Goal: Check status: Check status

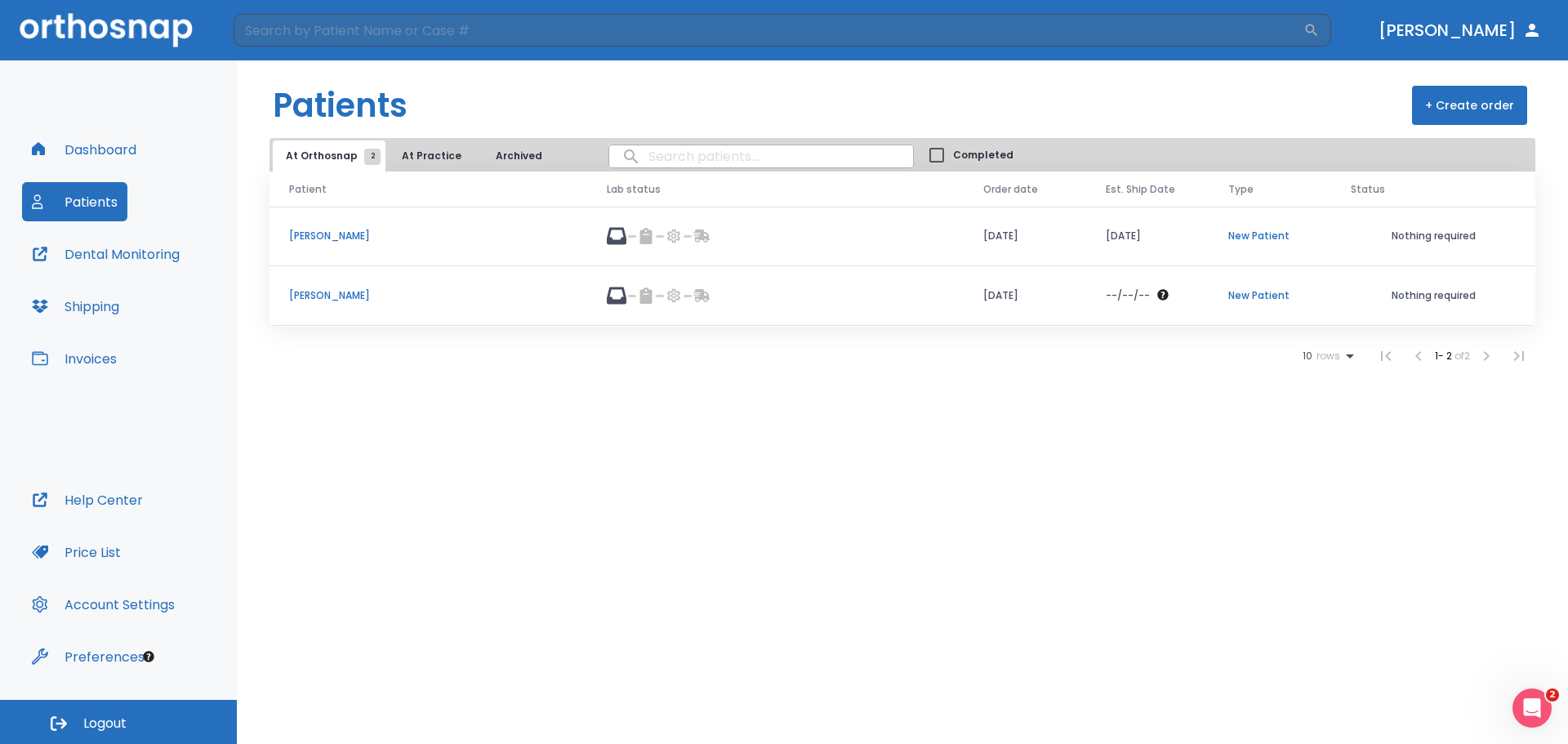
click at [147, 232] on div "Dashboard Patients Dental Monitoring Shipping Invoices" at bounding box center [118, 305] width 193 height 350
click at [100, 205] on button "Patients" at bounding box center [74, 201] width 105 height 40
click at [341, 303] on td "[PERSON_NAME]" at bounding box center [428, 295] width 317 height 60
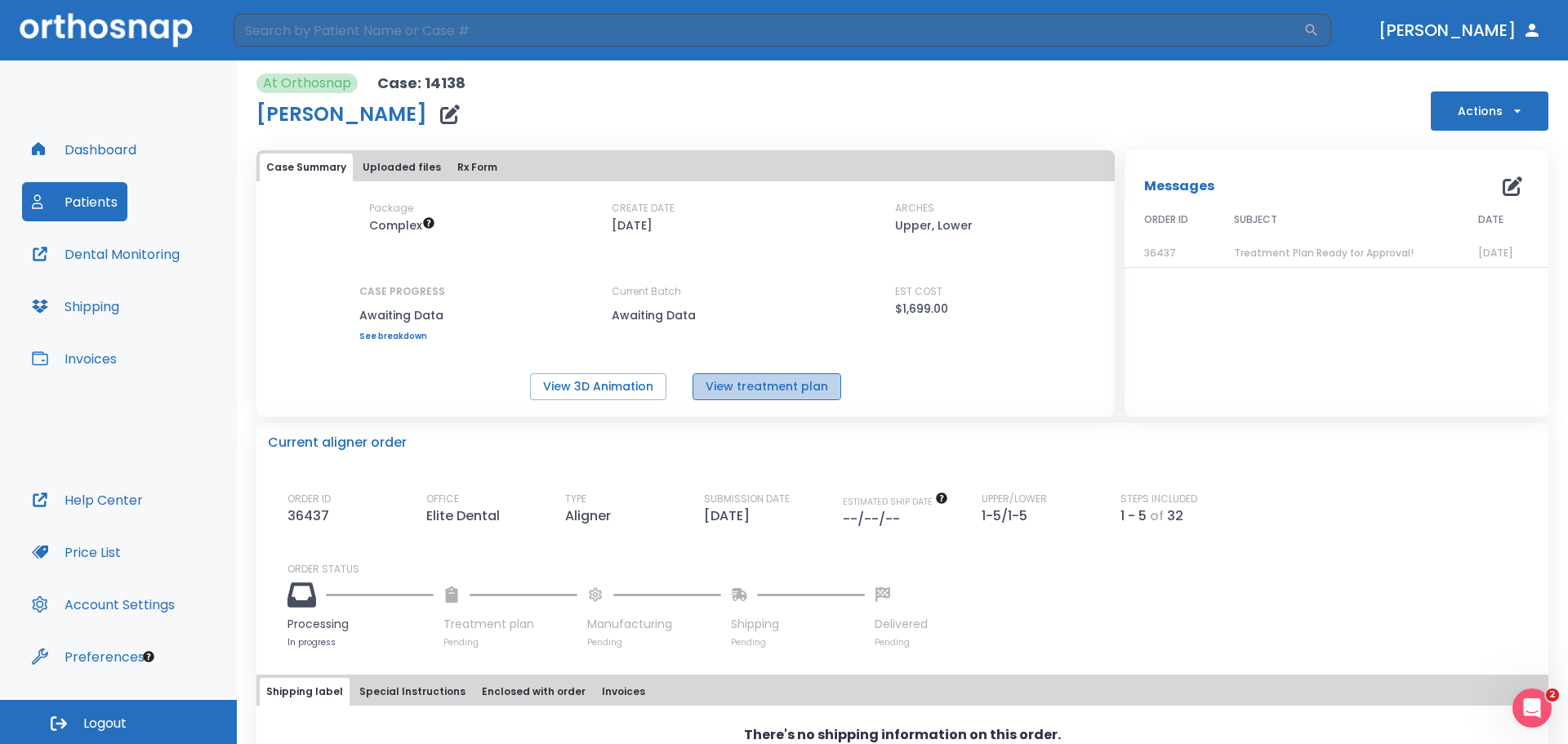
click at [789, 379] on button "View treatment plan" at bounding box center [767, 386] width 149 height 27
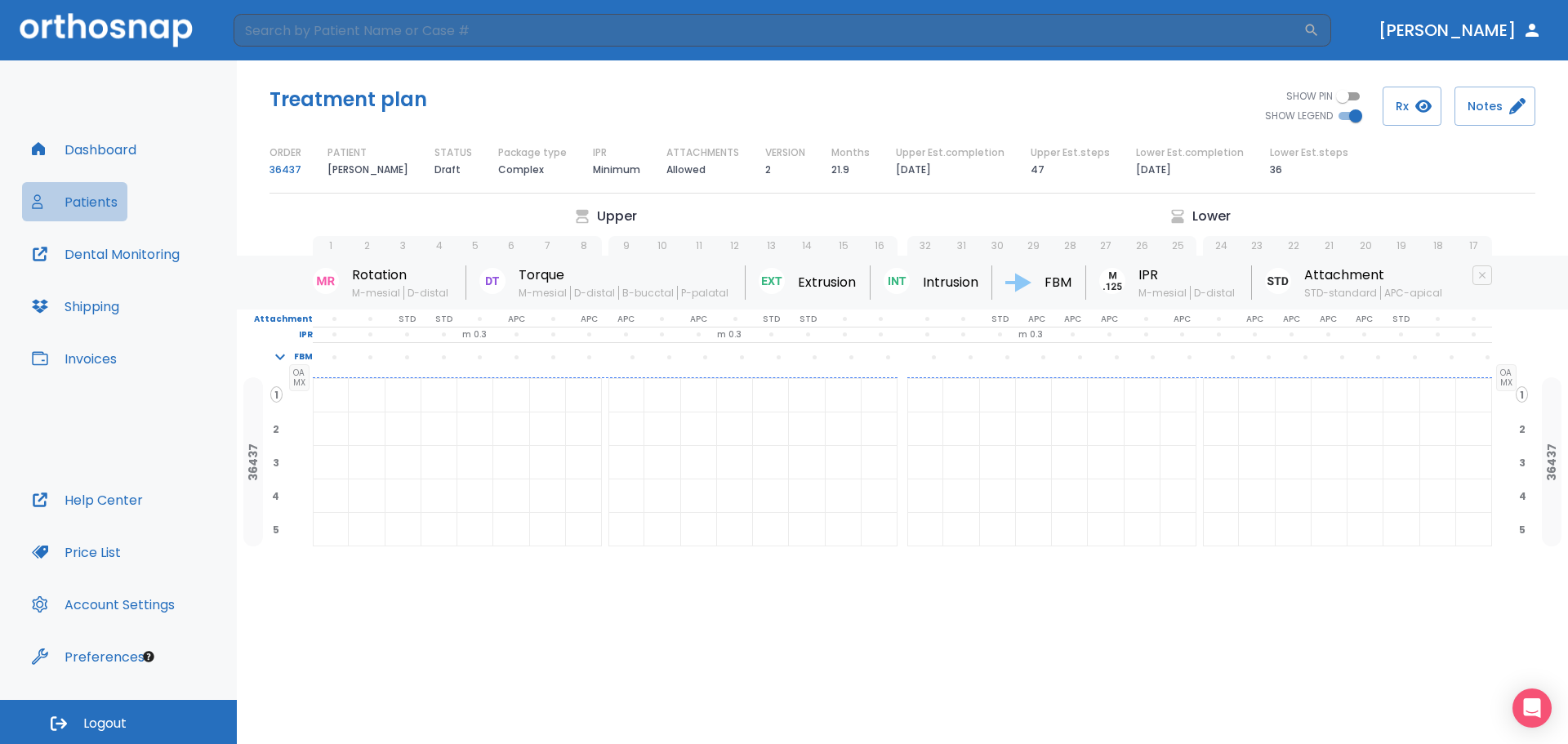
click at [113, 210] on button "Patients" at bounding box center [74, 201] width 105 height 40
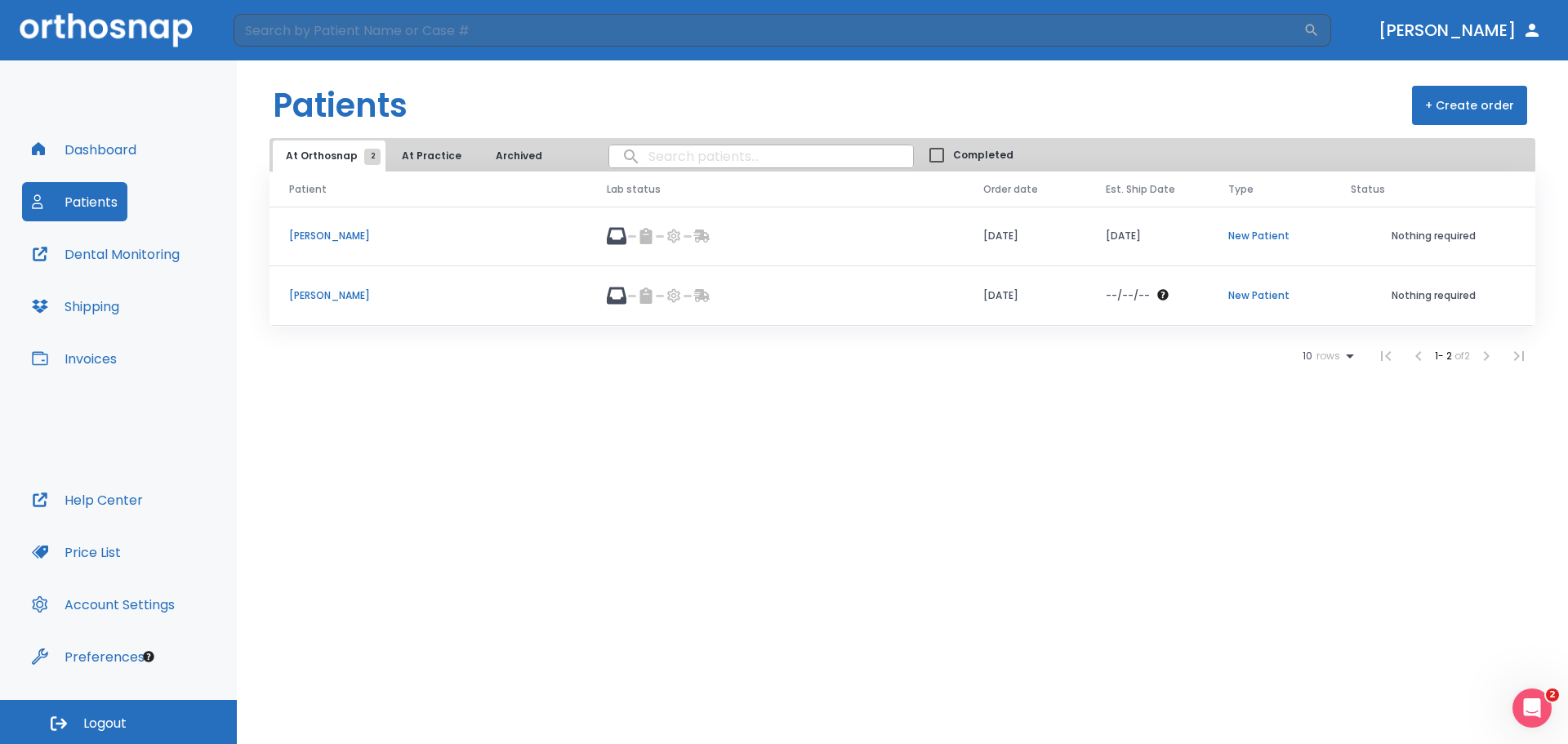
click at [350, 244] on td "[PERSON_NAME]" at bounding box center [428, 236] width 317 height 60
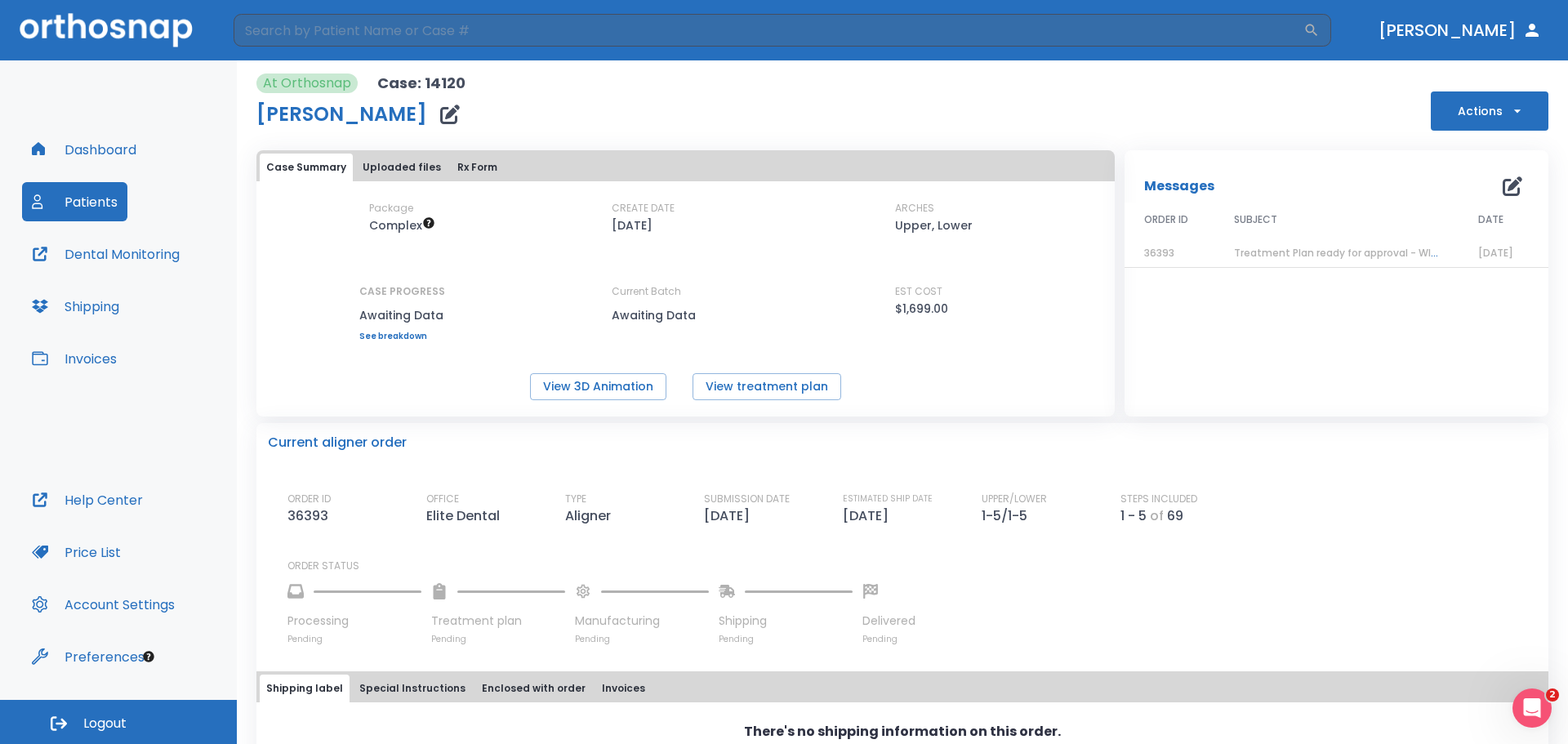
click at [108, 193] on button "Patients" at bounding box center [74, 201] width 105 height 40
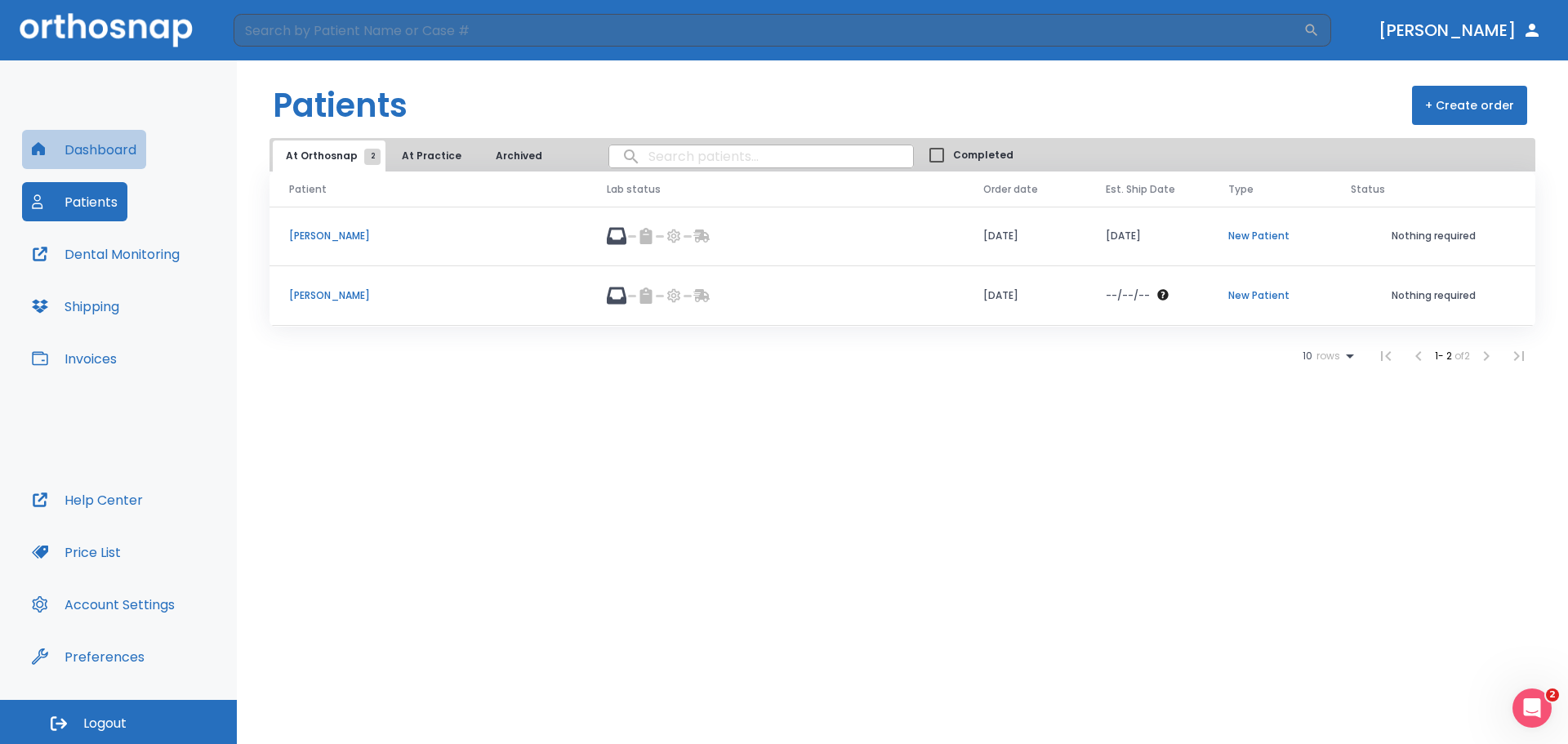
click at [100, 153] on button "Dashboard" at bounding box center [83, 149] width 124 height 40
